Goal: Information Seeking & Learning: Learn about a topic

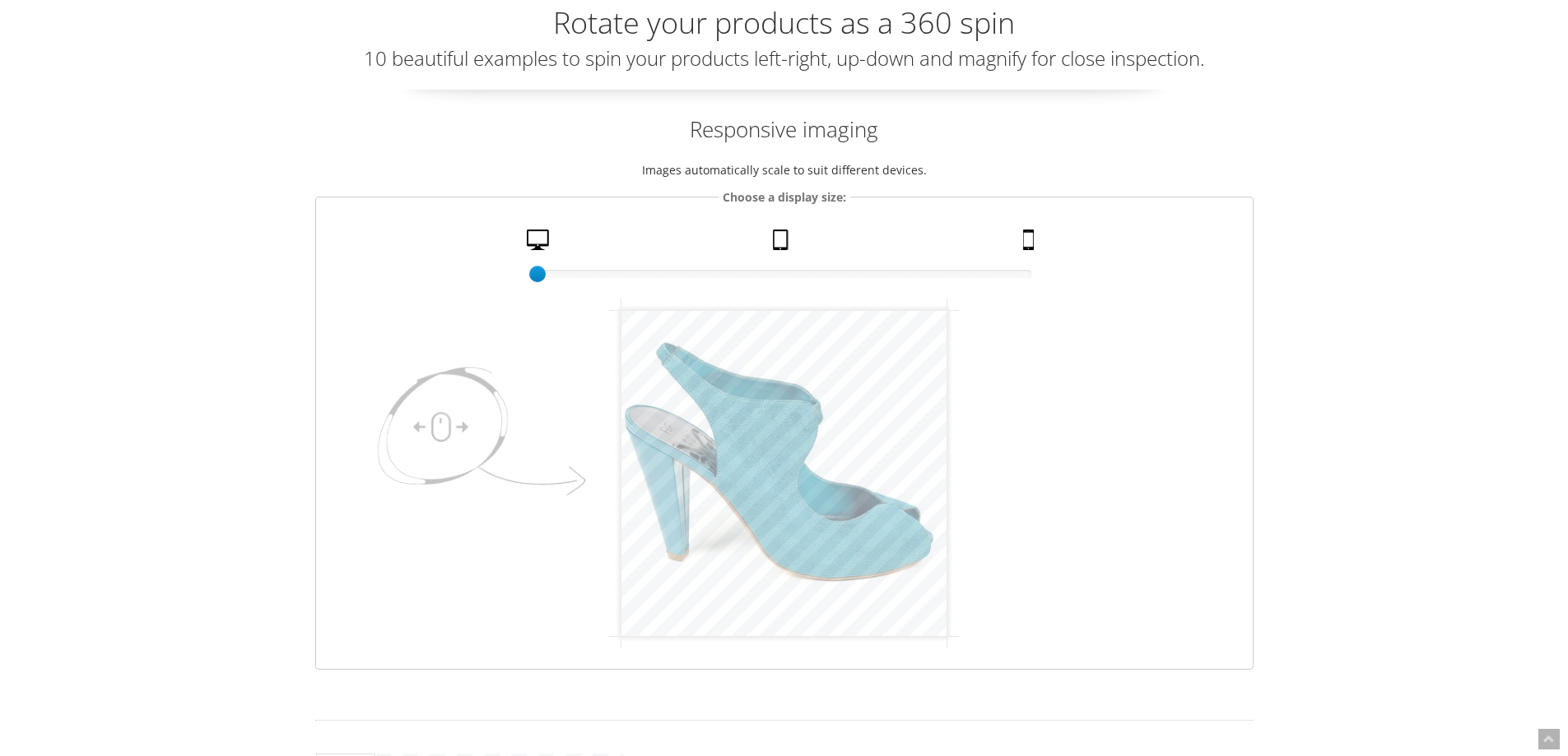
scroll to position [165, 0]
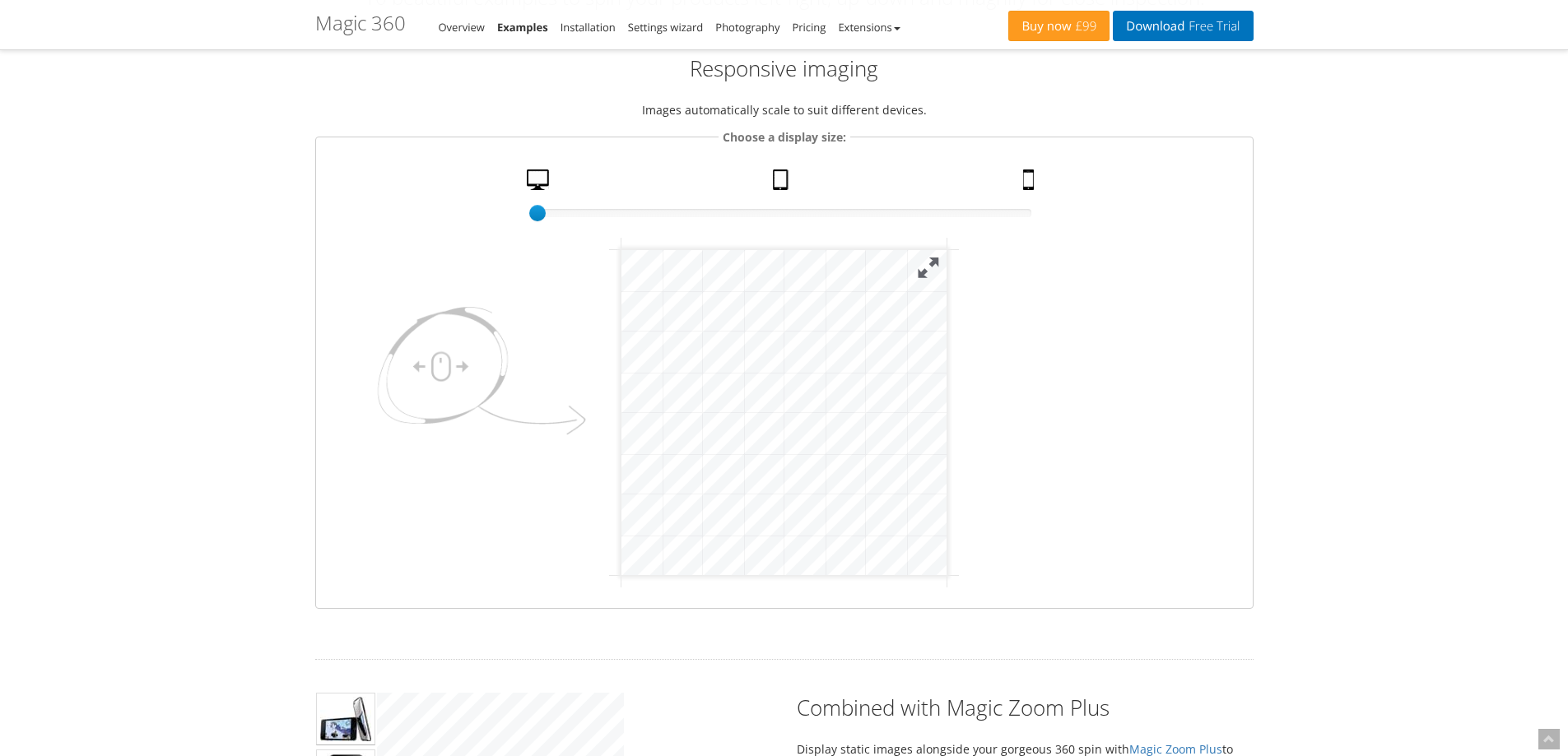
click at [925, 267] on button at bounding box center [928, 268] width 36 height 36
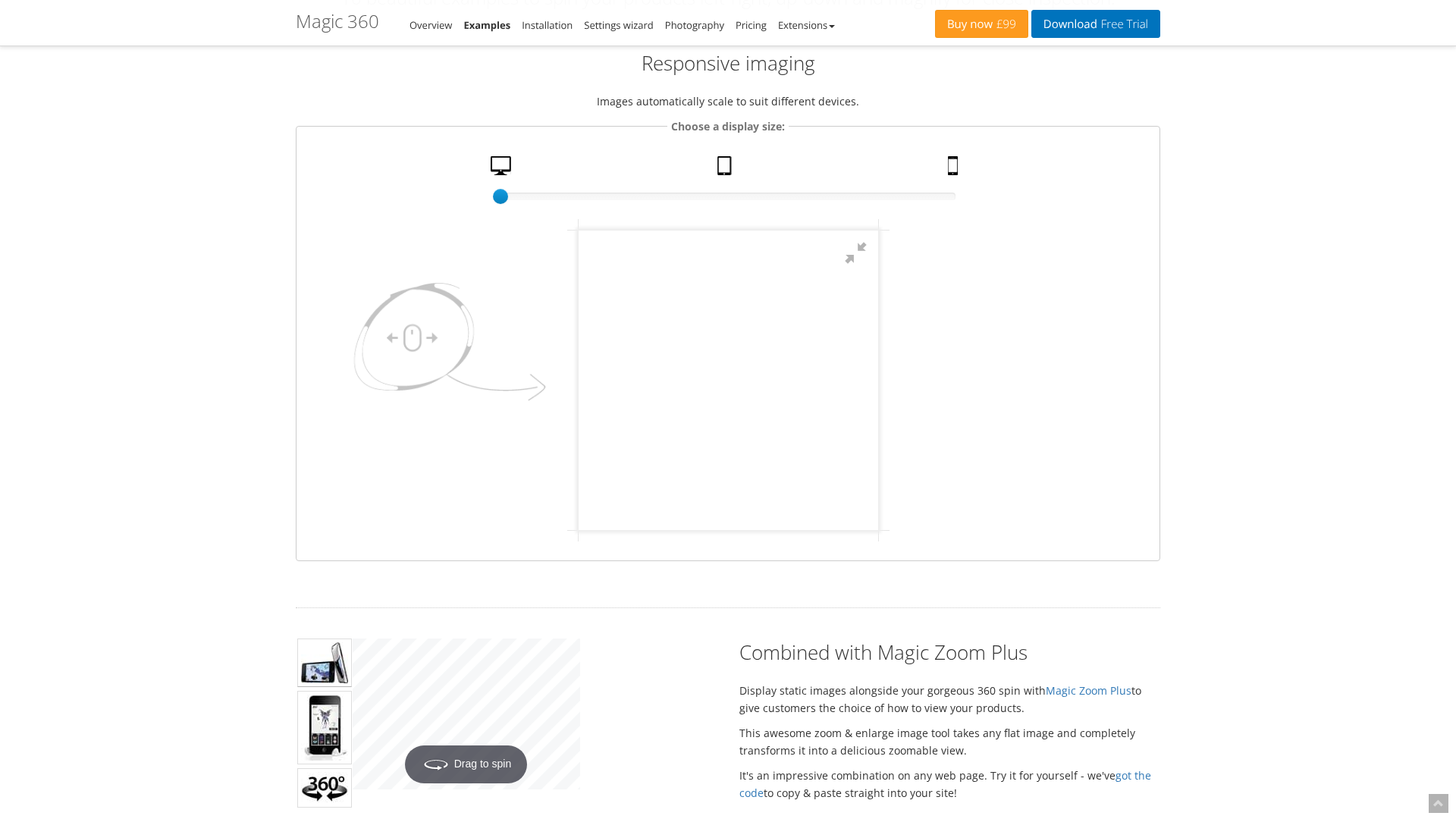
click at [878, 530] on div at bounding box center [727, 380] width 299 height 299
click at [878, 246] on button at bounding box center [855, 254] width 46 height 46
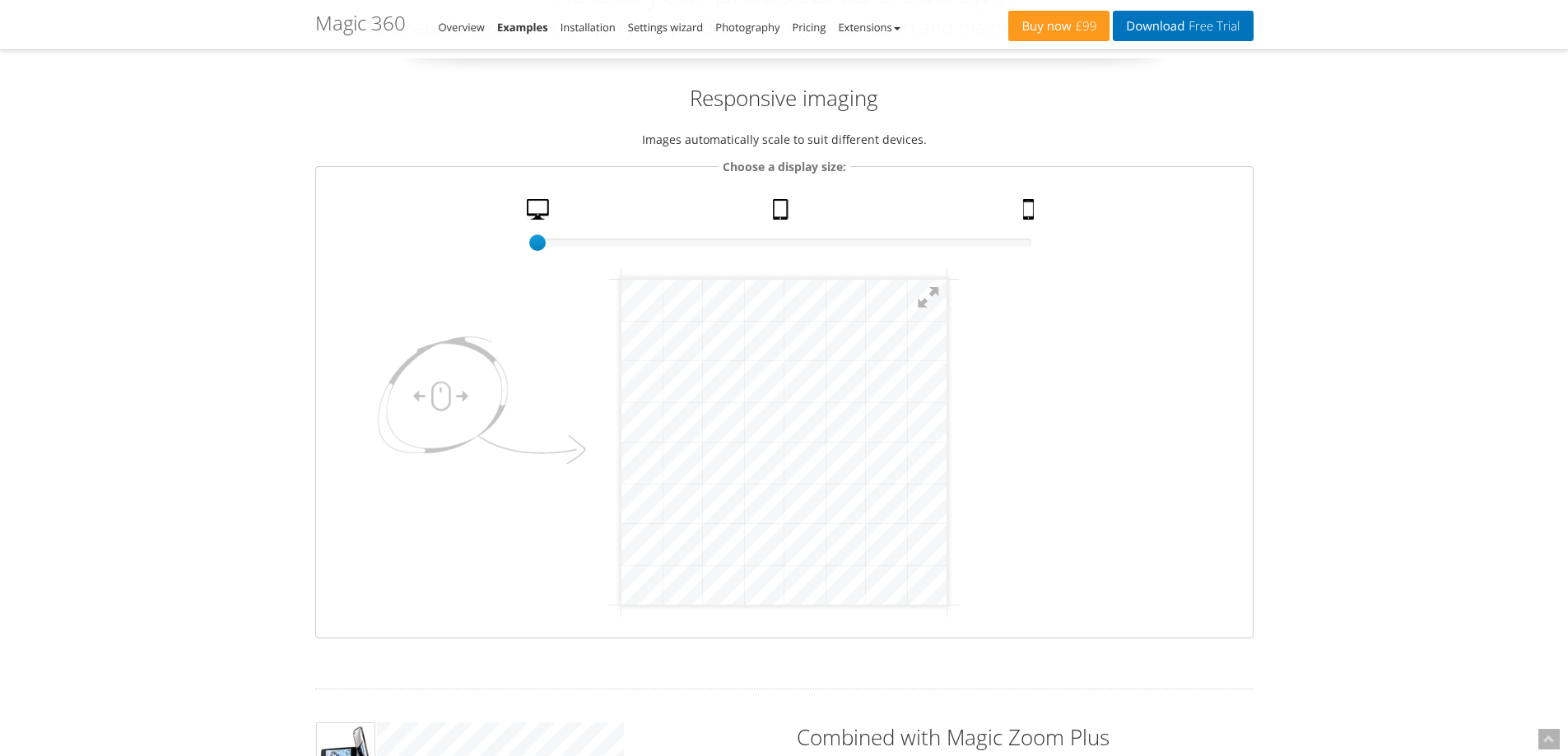
scroll to position [0, 0]
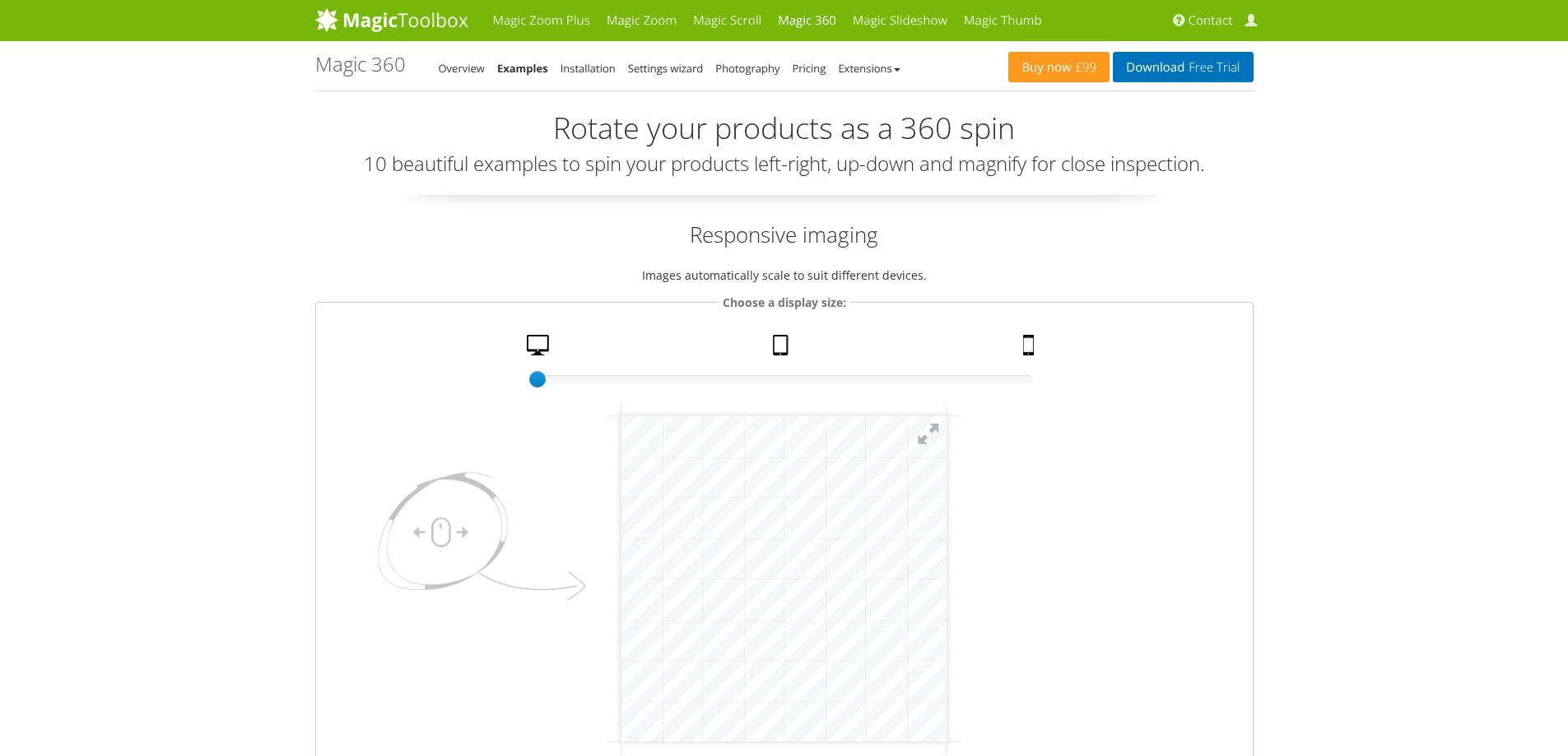
click at [568, 136] on h2 "Rotate your products as a 360 spin" at bounding box center [784, 127] width 938 height 33
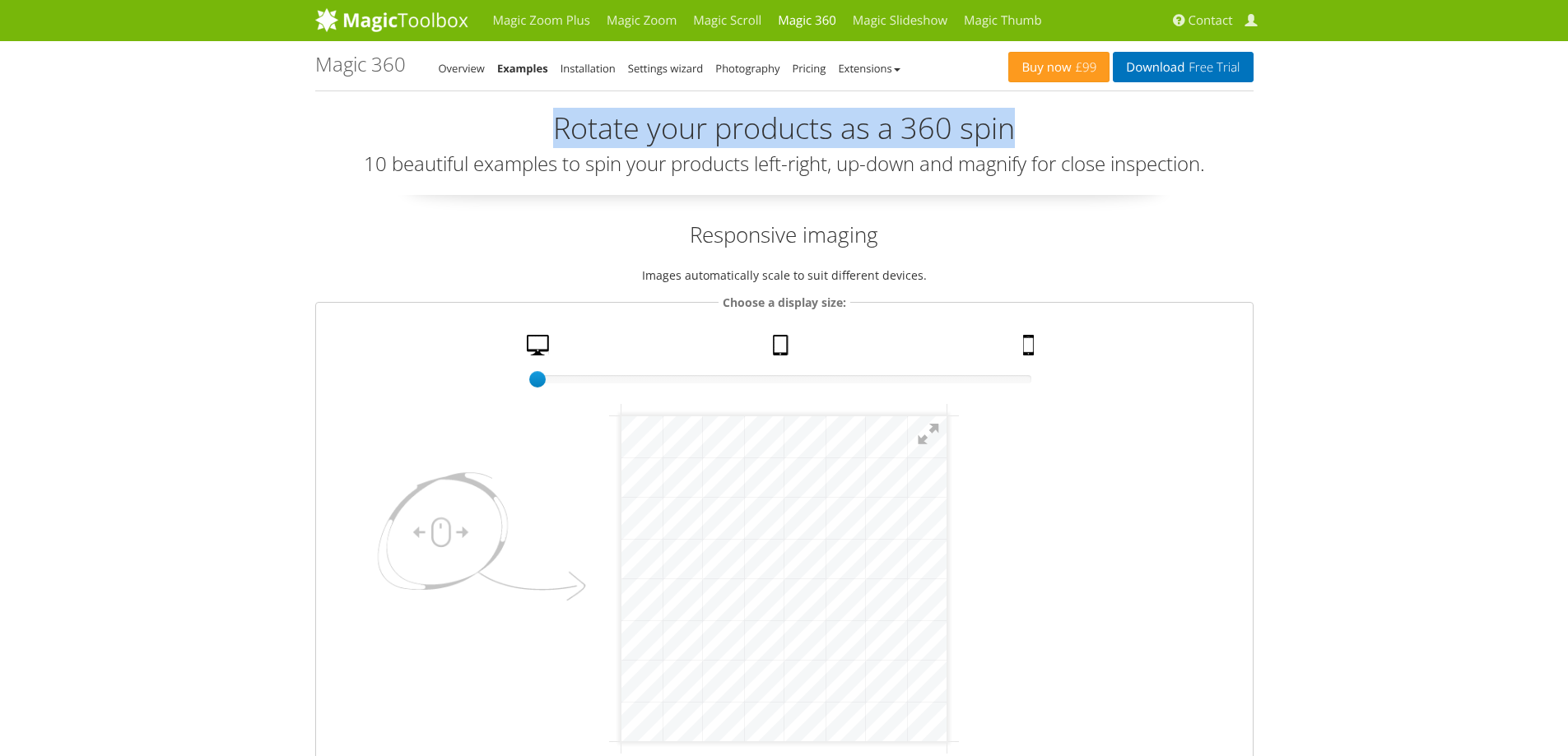
drag, startPoint x: 568, startPoint y: 136, endPoint x: 992, endPoint y: 131, distance: 424.0
click at [992, 131] on h2 "Rotate your products as a 360 spin" at bounding box center [784, 127] width 938 height 33
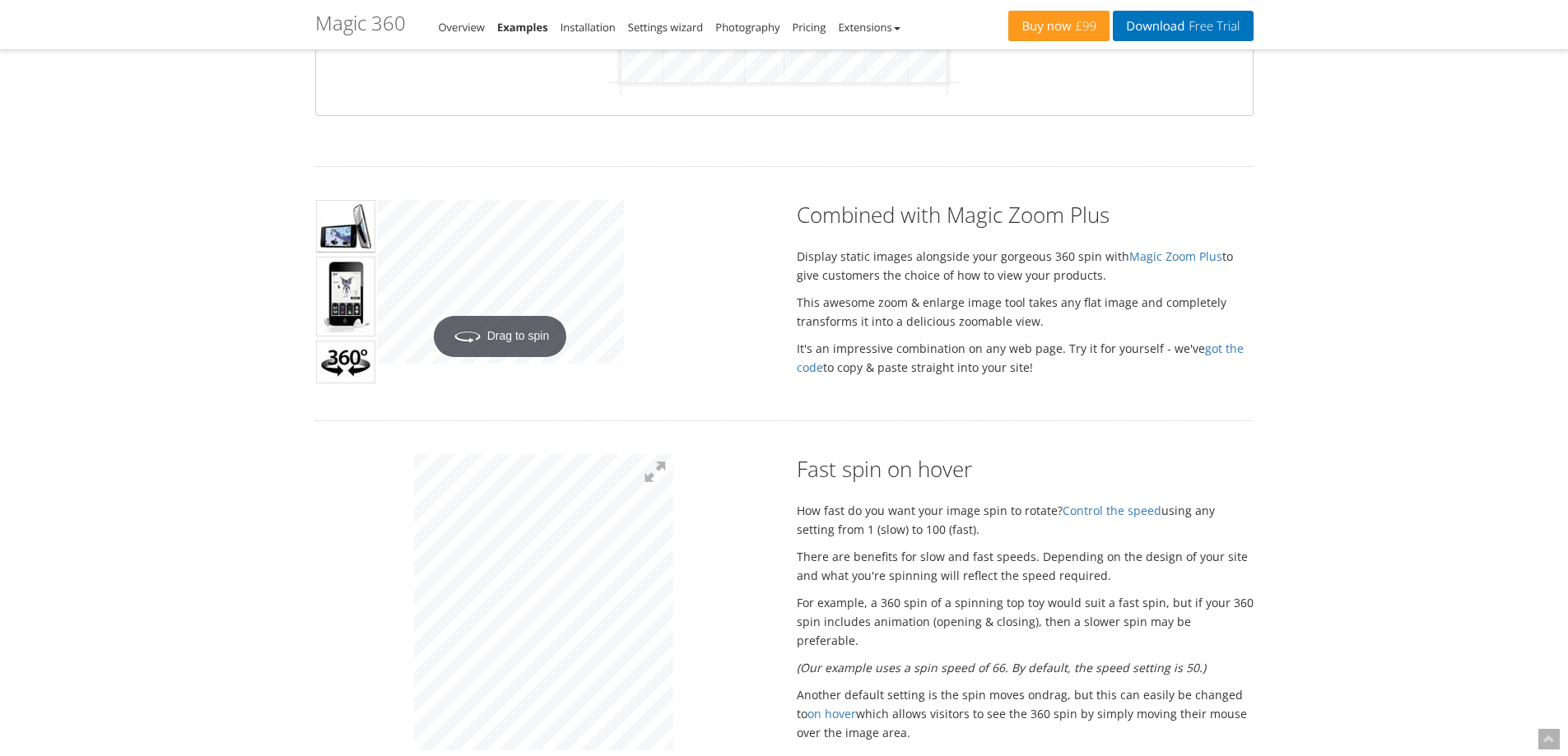
scroll to position [659, 0]
click at [845, 217] on h2 "Combined with Magic Zoom Plus" at bounding box center [1025, 213] width 457 height 29
drag, startPoint x: 845, startPoint y: 217, endPoint x: 1165, endPoint y: 218, distance: 320.0
click at [1165, 218] on h2 "Combined with Magic Zoom Plus" at bounding box center [1025, 213] width 457 height 29
drag, startPoint x: 802, startPoint y: 470, endPoint x: 1174, endPoint y: 472, distance: 372.0
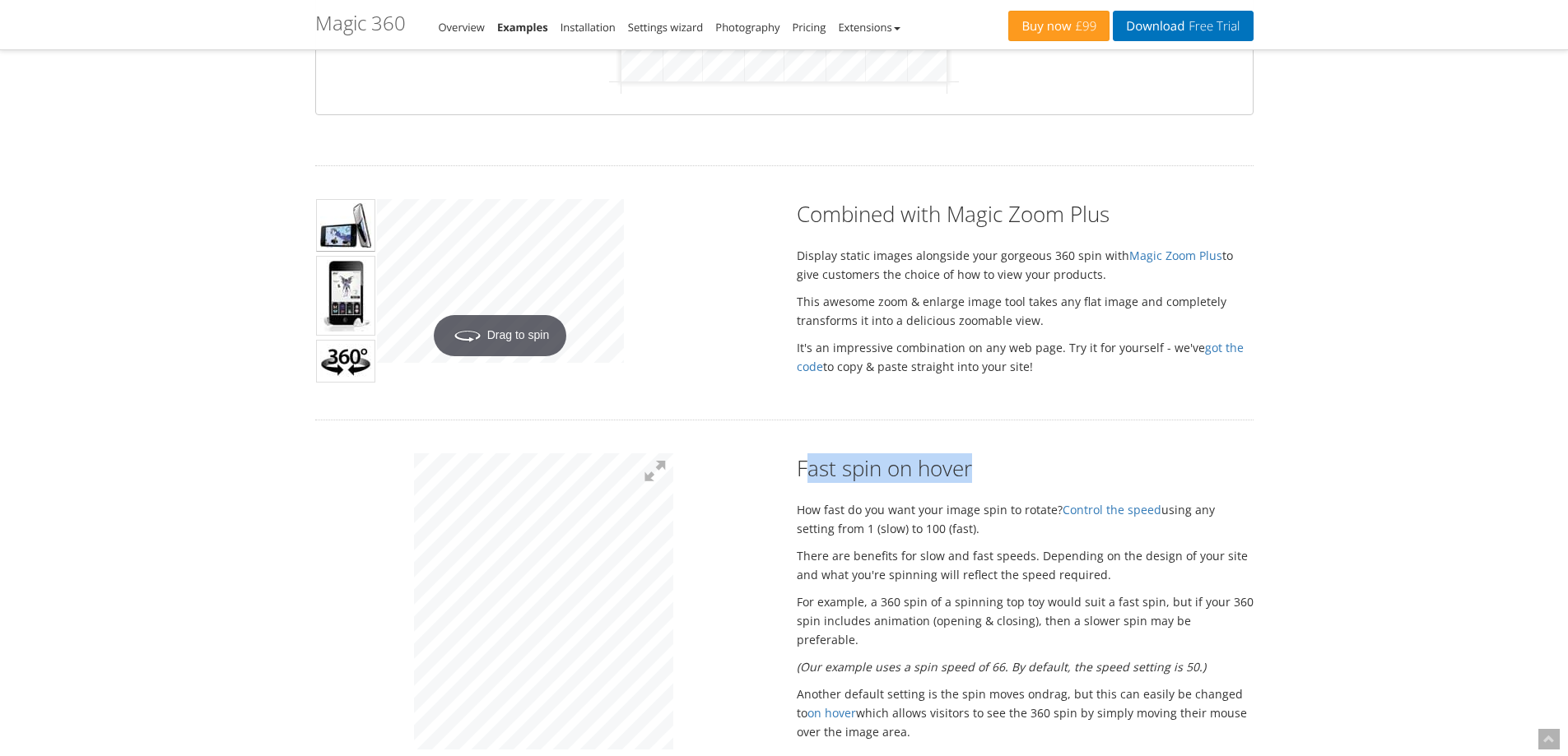
click at [1174, 472] on h2 "Fast spin on hover" at bounding box center [1025, 467] width 457 height 29
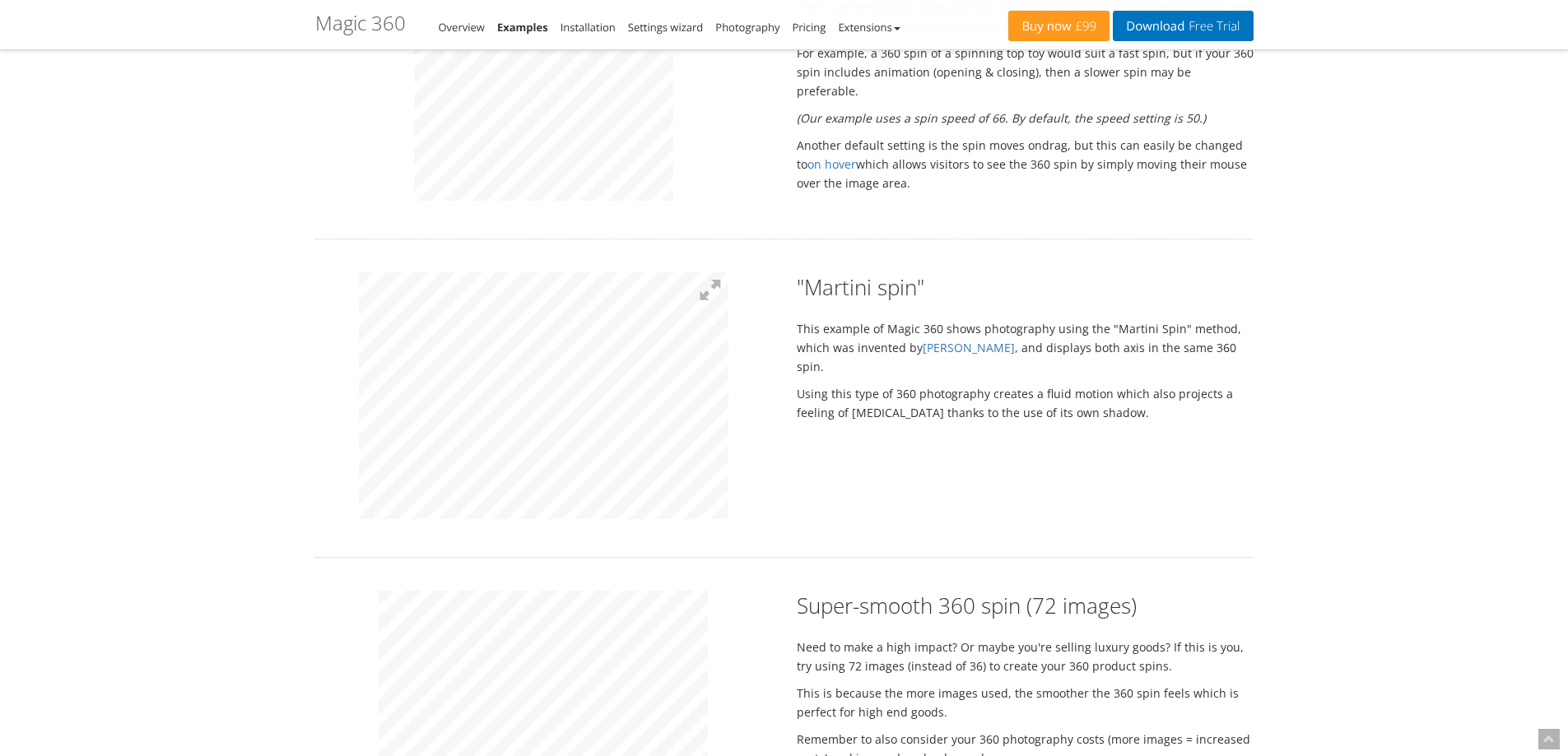
scroll to position [1070, 0]
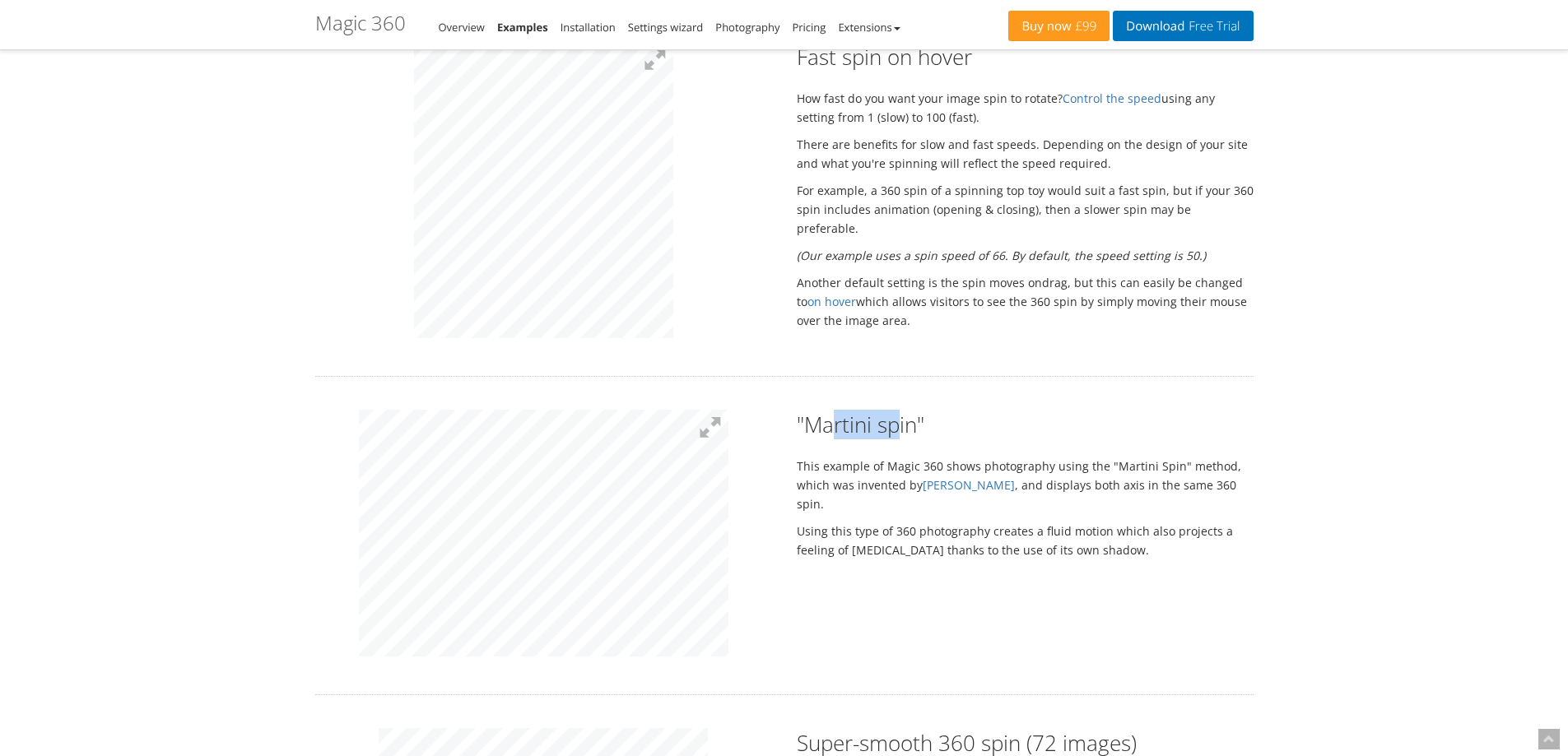
drag, startPoint x: 841, startPoint y: 428, endPoint x: 962, endPoint y: 428, distance: 121.0
click at [953, 428] on h2 ""Martini spin"" at bounding box center [1025, 424] width 457 height 29
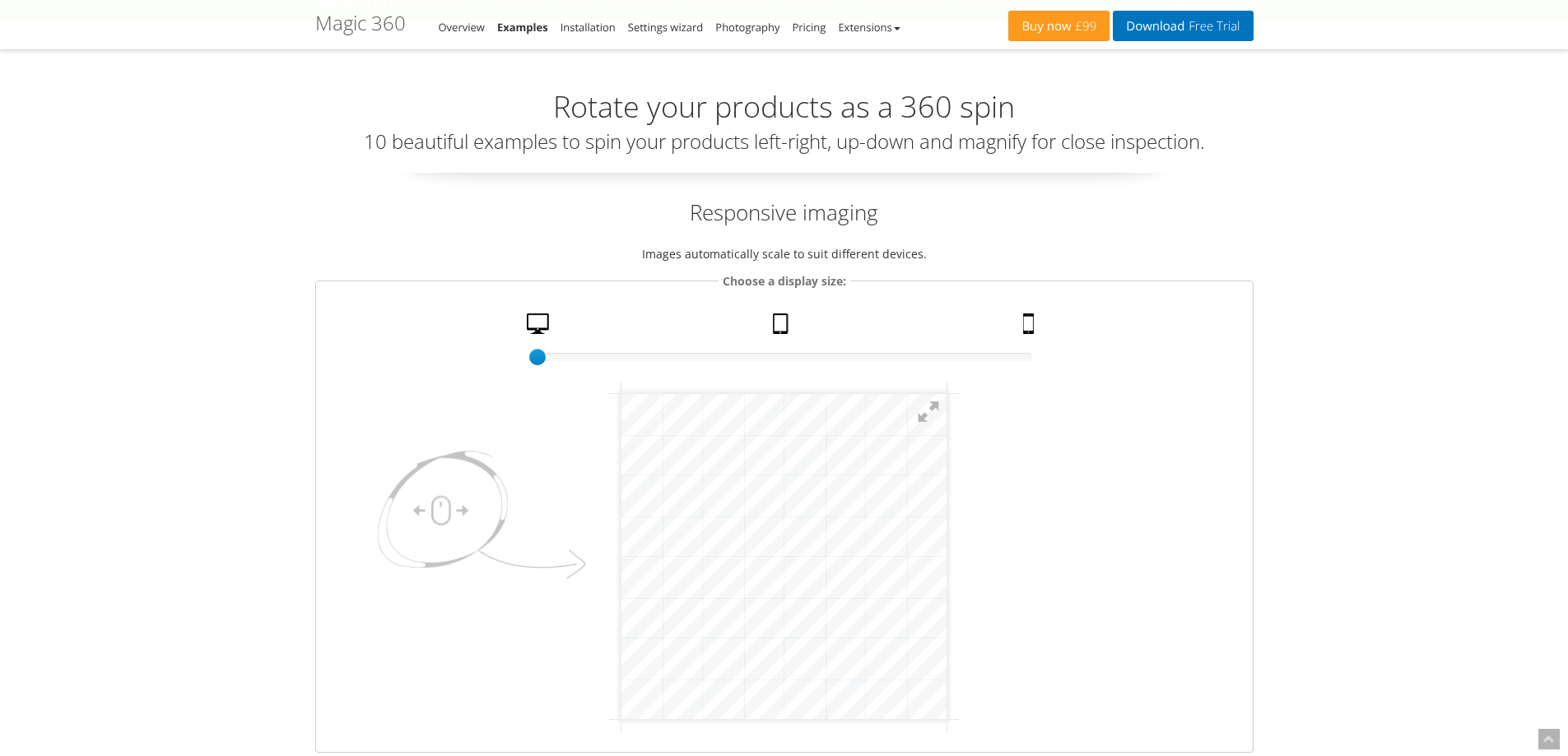
scroll to position [0, 0]
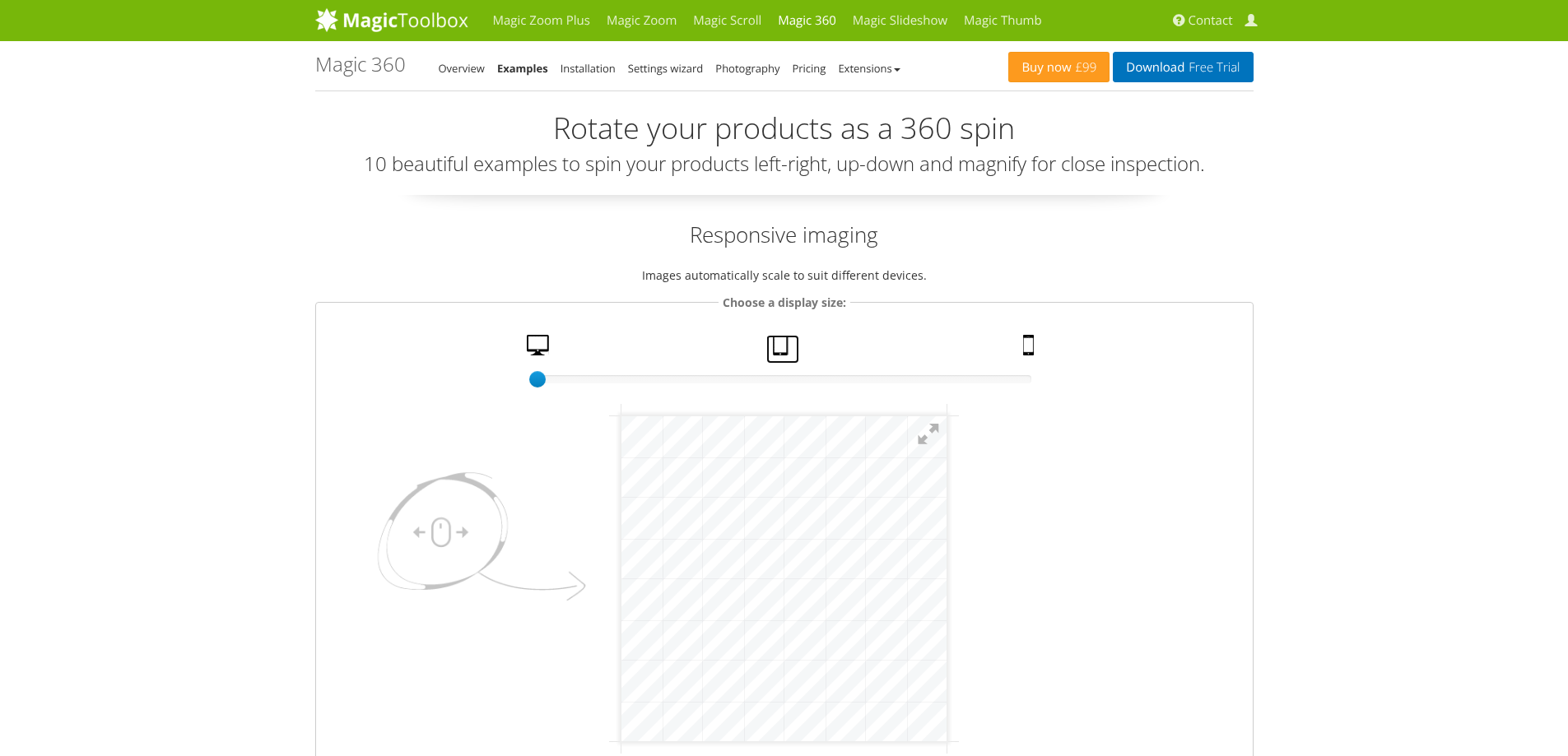
click at [784, 344] on link "Tablet" at bounding box center [783, 349] width 33 height 29
click at [1016, 350] on link "Mobile" at bounding box center [1031, 349] width 28 height 29
